Goal: Book appointment/travel/reservation

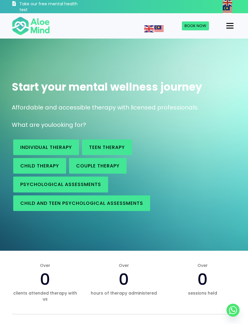
click at [59, 148] on span "Individual therapy" at bounding box center [46, 147] width 52 height 7
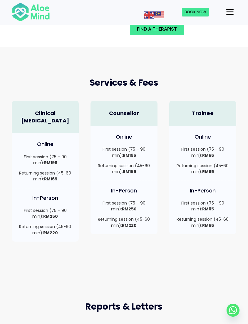
scroll to position [127, 0]
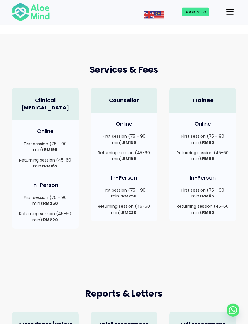
click at [224, 162] on div "Online First session (75 – 90 min): RM55 Returning session (45-60 min): RM55" at bounding box center [202, 140] width 67 height 55
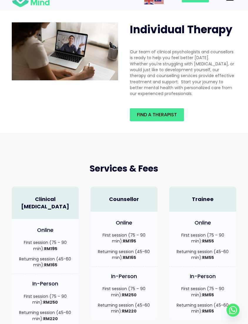
scroll to position [0, 0]
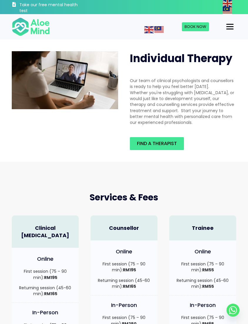
click at [168, 141] on span "Find a therapist" at bounding box center [157, 143] width 40 height 7
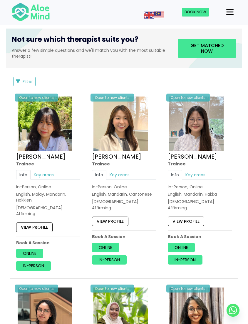
scroll to position [234, 0]
click at [46, 179] on link "Key areas" at bounding box center [44, 174] width 26 height 9
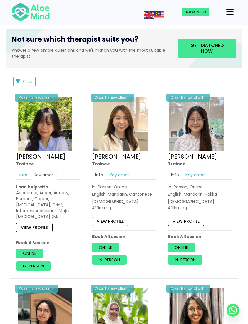
click at [128, 178] on link "Key areas" at bounding box center [119, 174] width 26 height 9
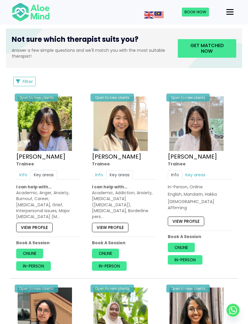
click at [208, 178] on link "Key areas" at bounding box center [195, 174] width 26 height 9
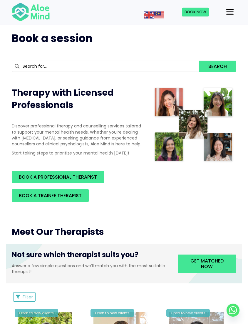
scroll to position [0, 0]
